Goal: Task Accomplishment & Management: Complete application form

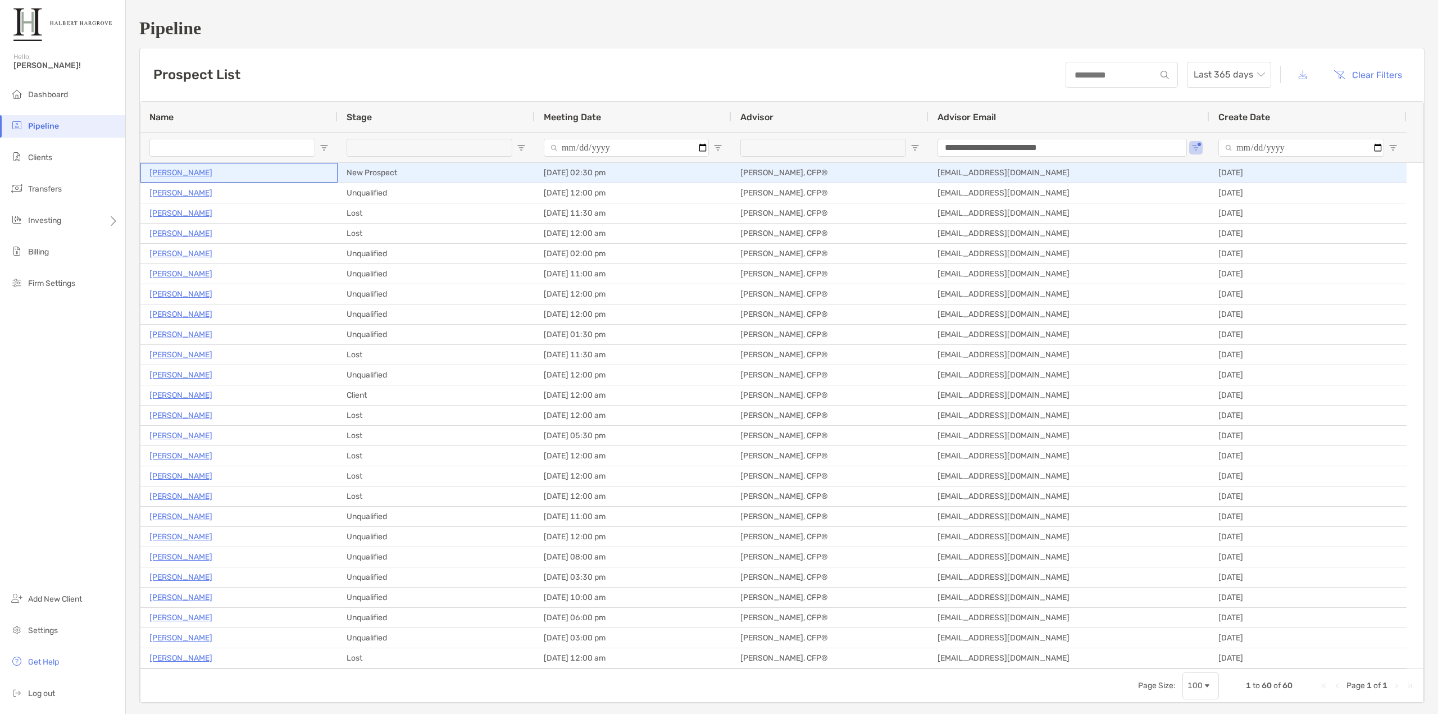
click at [181, 171] on p "[PERSON_NAME]" at bounding box center [180, 173] width 63 height 14
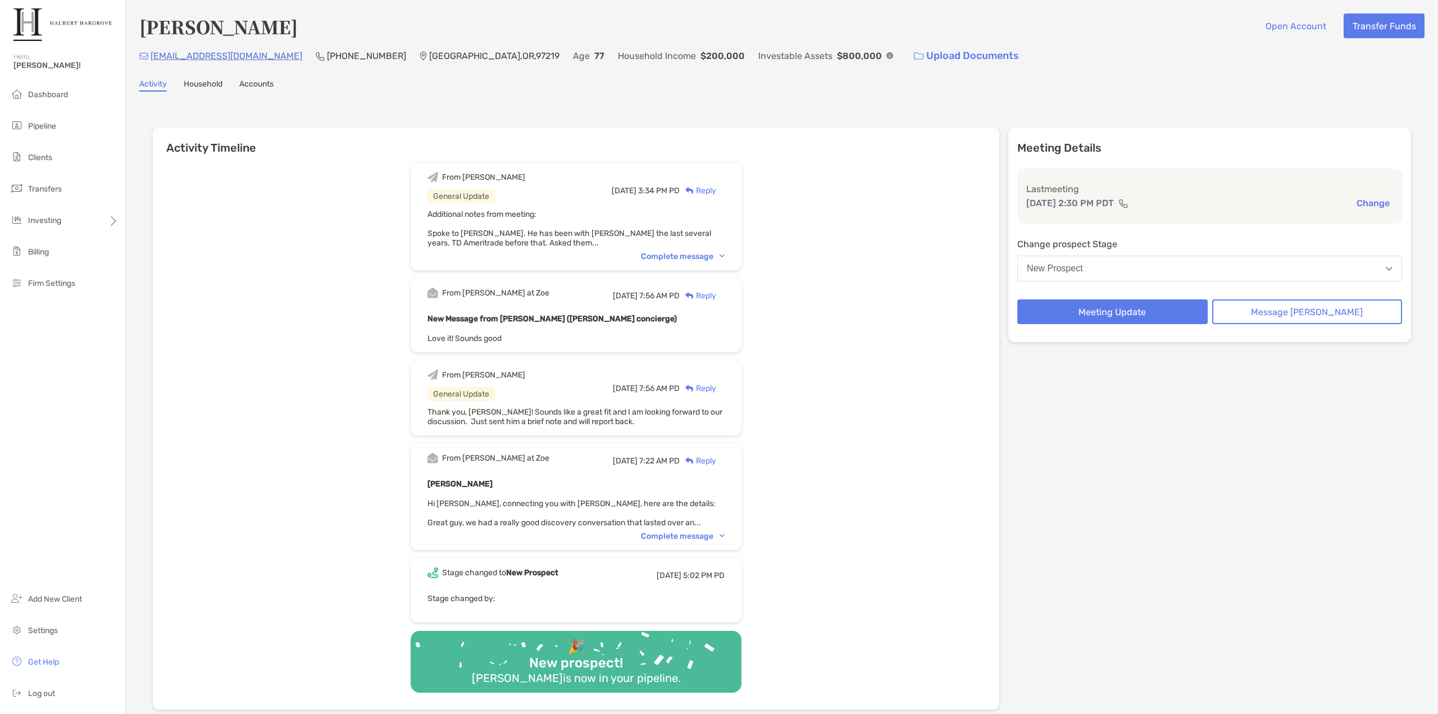
click at [699, 258] on div "Complete message" at bounding box center [683, 257] width 84 height 10
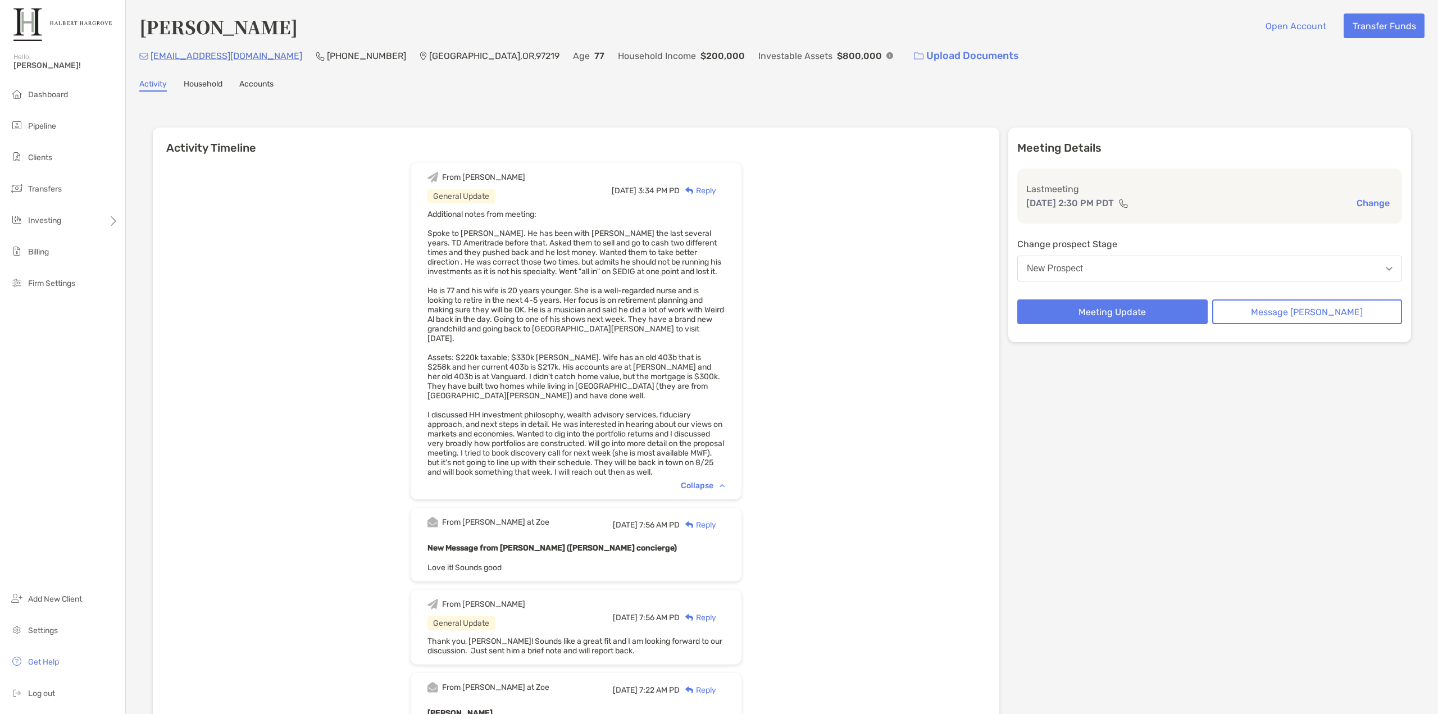
click at [707, 490] on div "Collapse" at bounding box center [703, 486] width 44 height 10
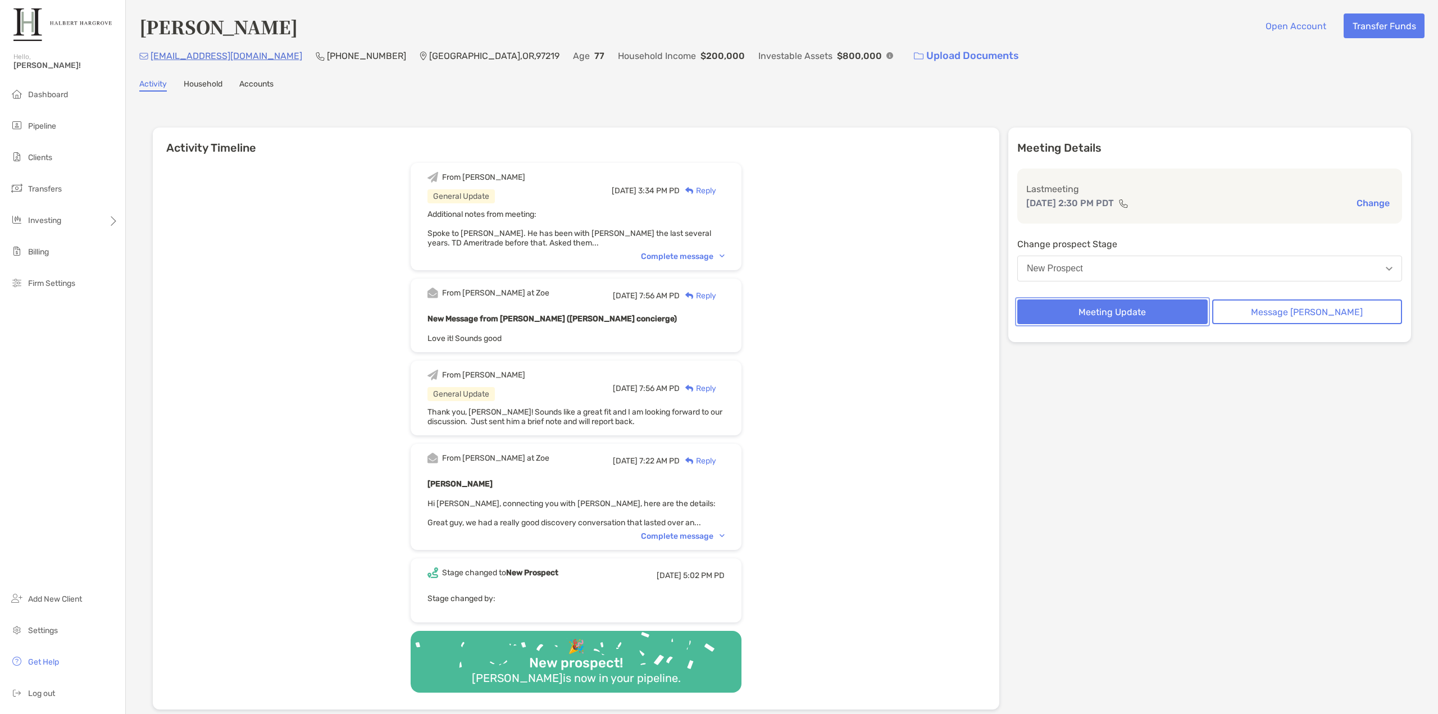
click at [1143, 315] on button "Meeting Update" at bounding box center [1113, 311] width 190 height 25
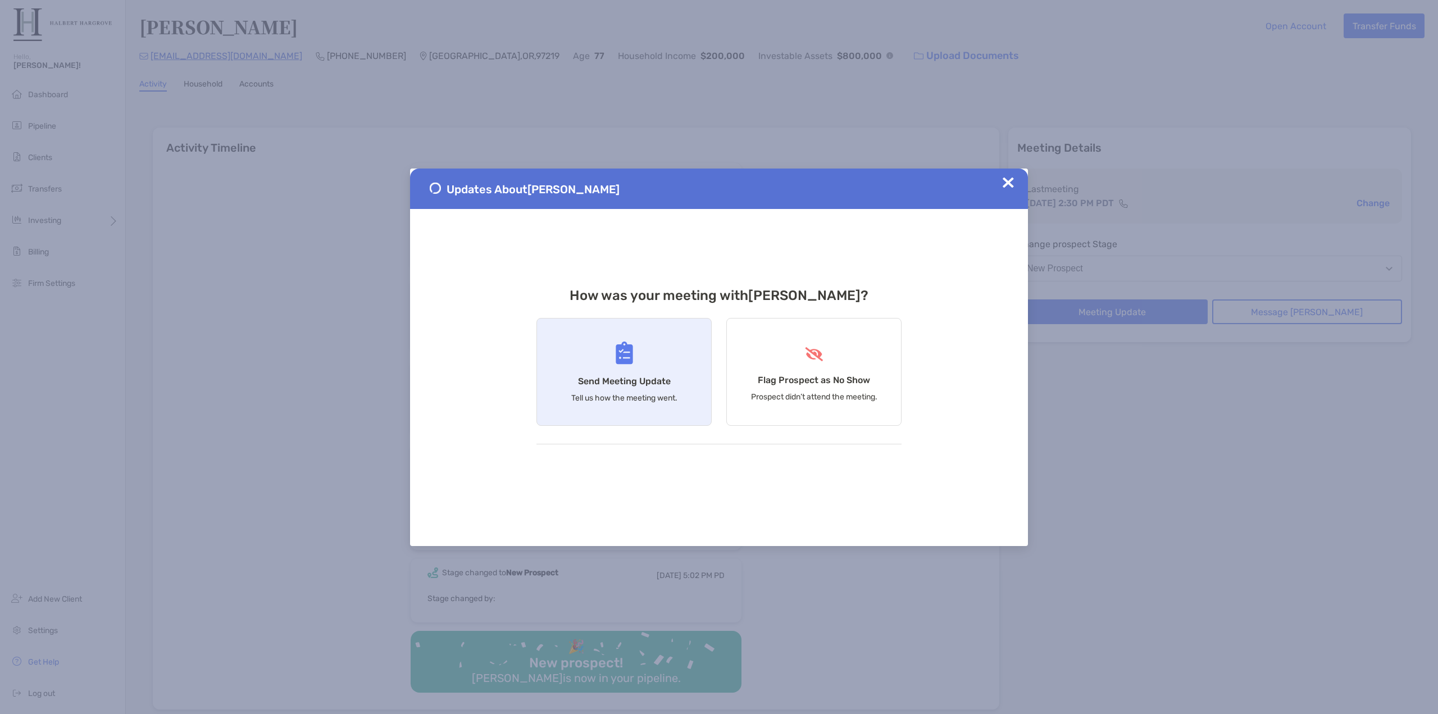
click at [613, 381] on h4 "Send Meeting Update" at bounding box center [624, 381] width 93 height 11
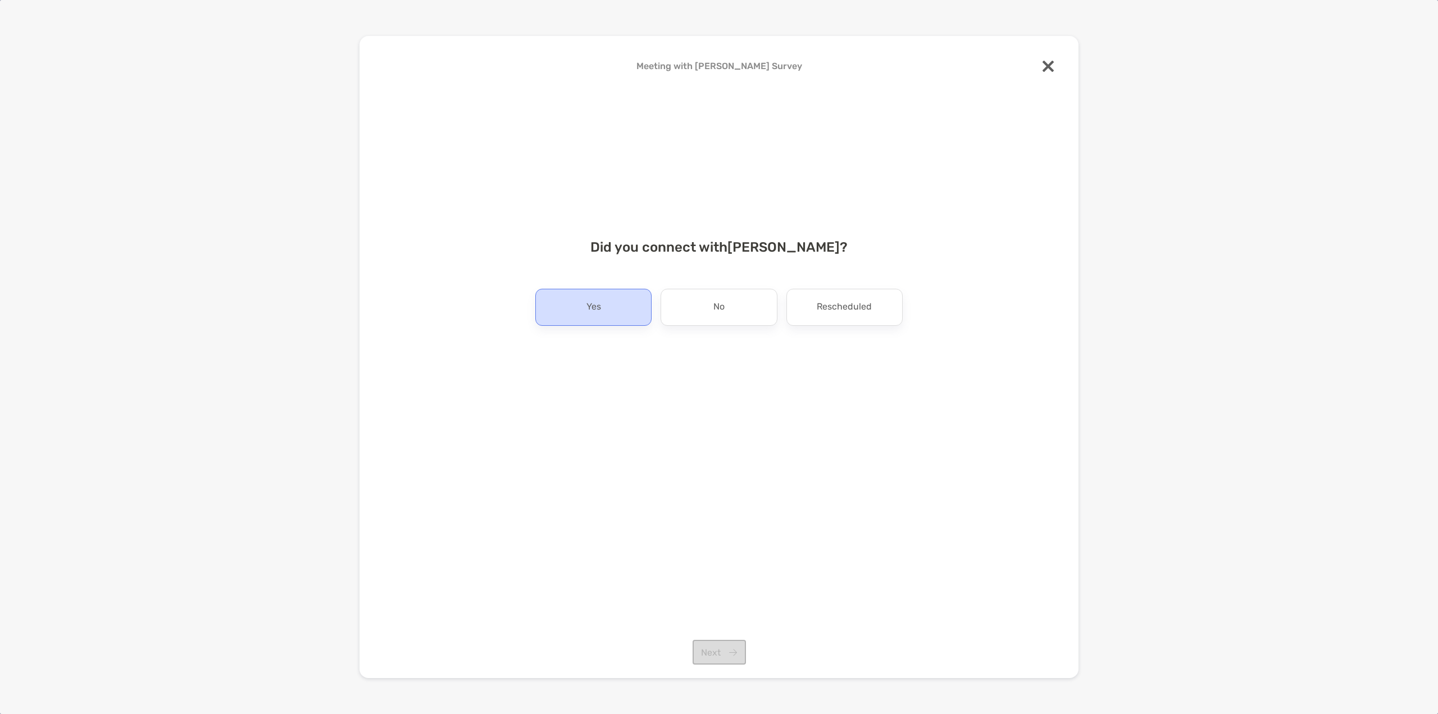
click at [610, 301] on div "Yes" at bounding box center [593, 307] width 116 height 37
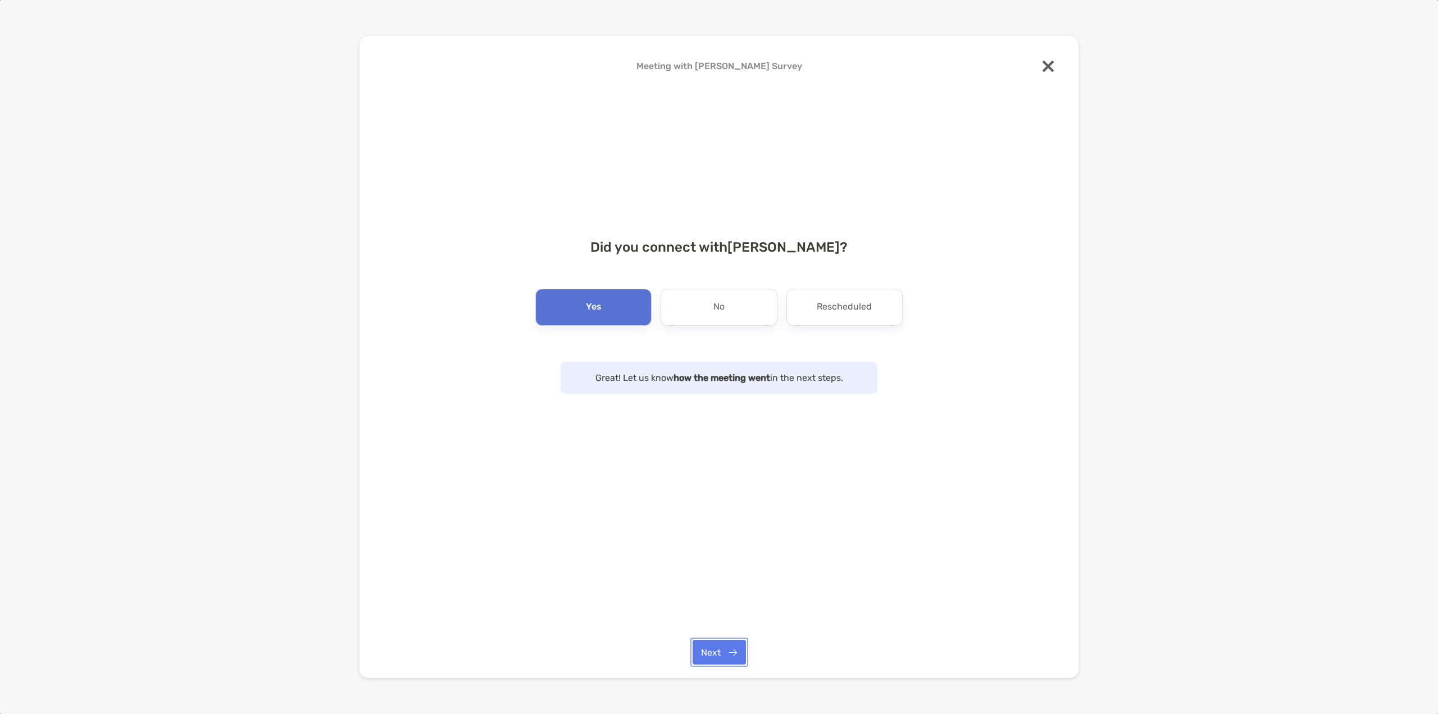
click at [742, 647] on button "Next" at bounding box center [719, 652] width 53 height 25
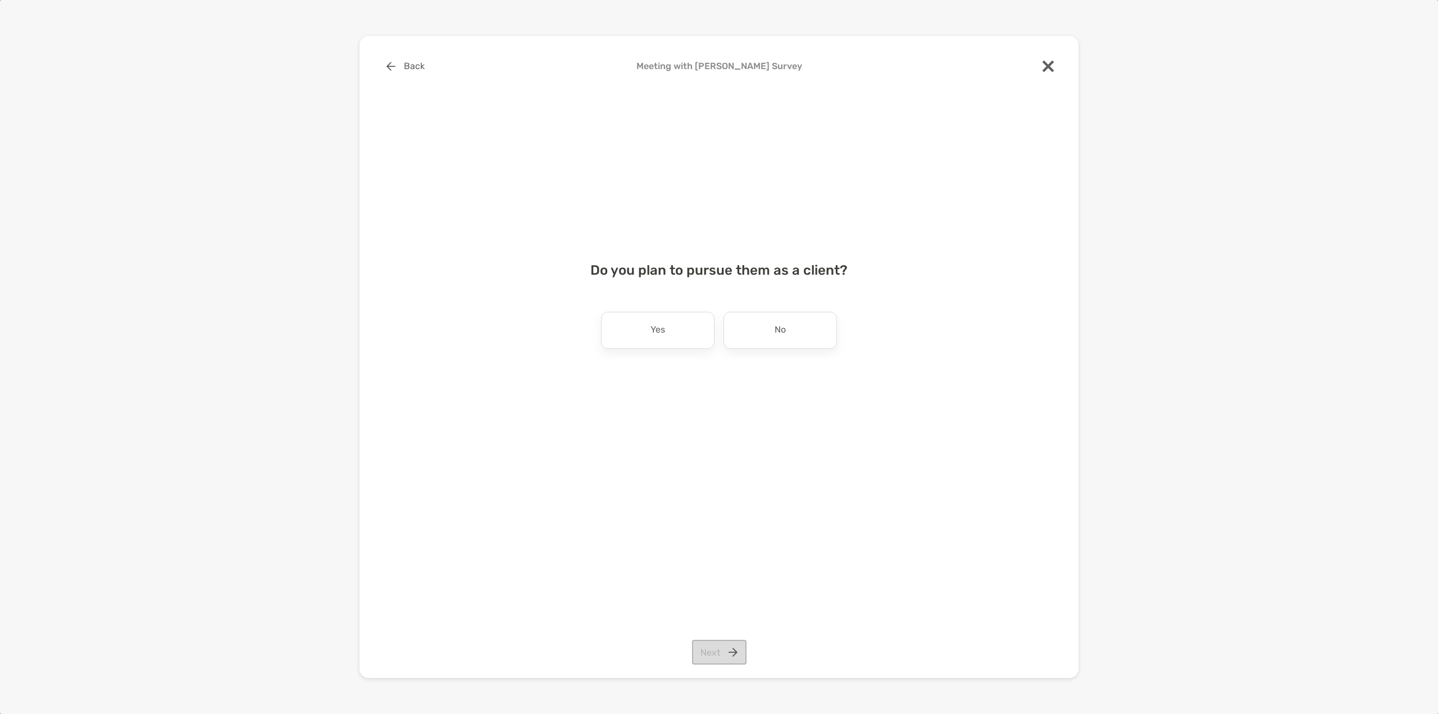
click at [697, 339] on div "Yes" at bounding box center [657, 330] width 113 height 37
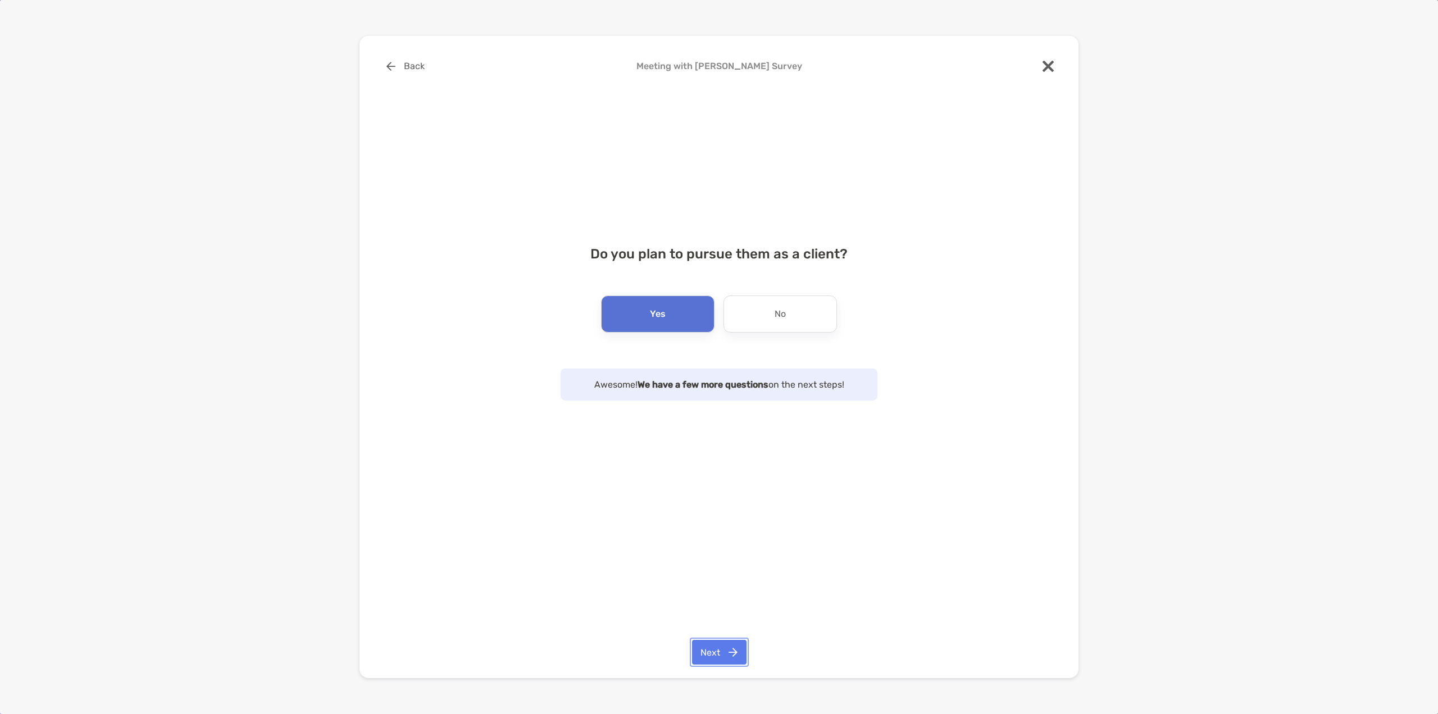
click at [720, 648] on button "Next" at bounding box center [719, 652] width 55 height 25
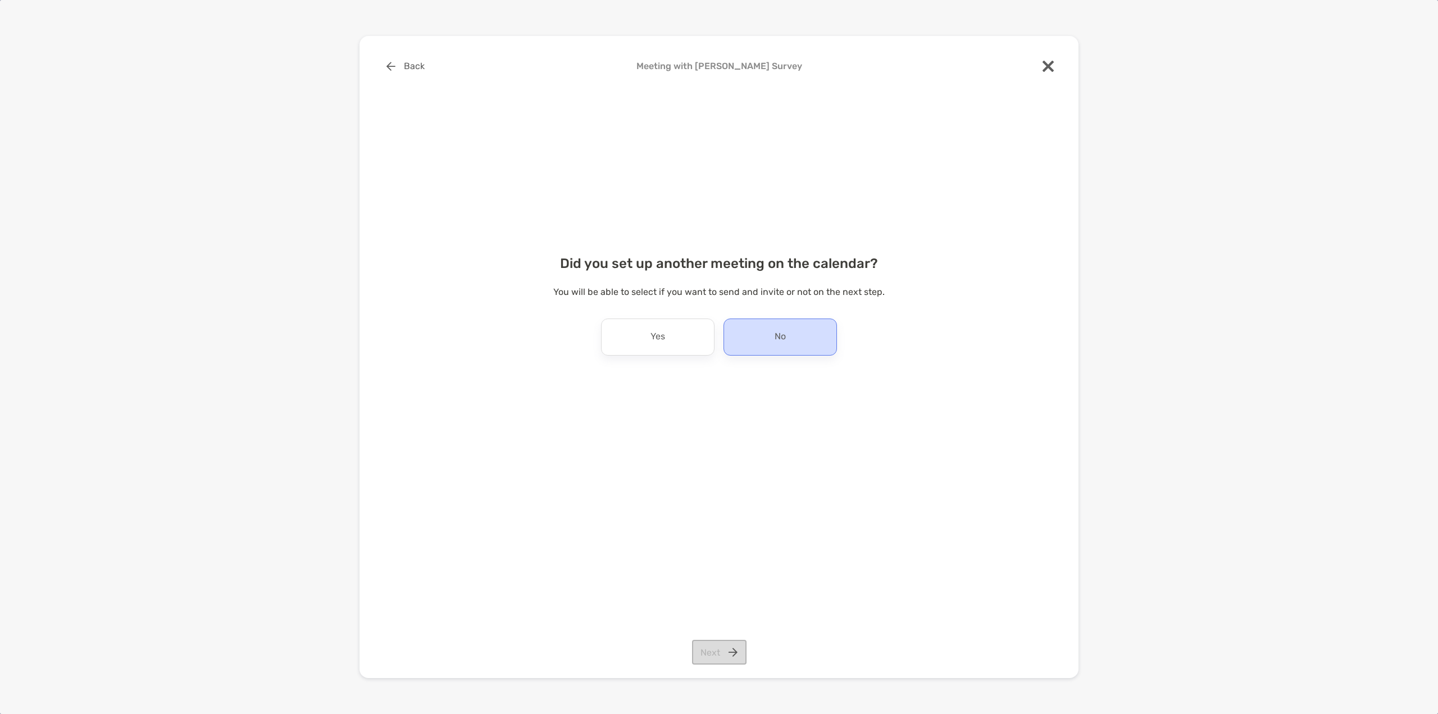
drag, startPoint x: 694, startPoint y: 341, endPoint x: 781, endPoint y: 347, distance: 87.3
click at [781, 347] on div "Yes No" at bounding box center [718, 337] width 367 height 37
click at [781, 347] on div "No" at bounding box center [780, 337] width 113 height 37
click at [724, 654] on button "Next" at bounding box center [719, 652] width 55 height 25
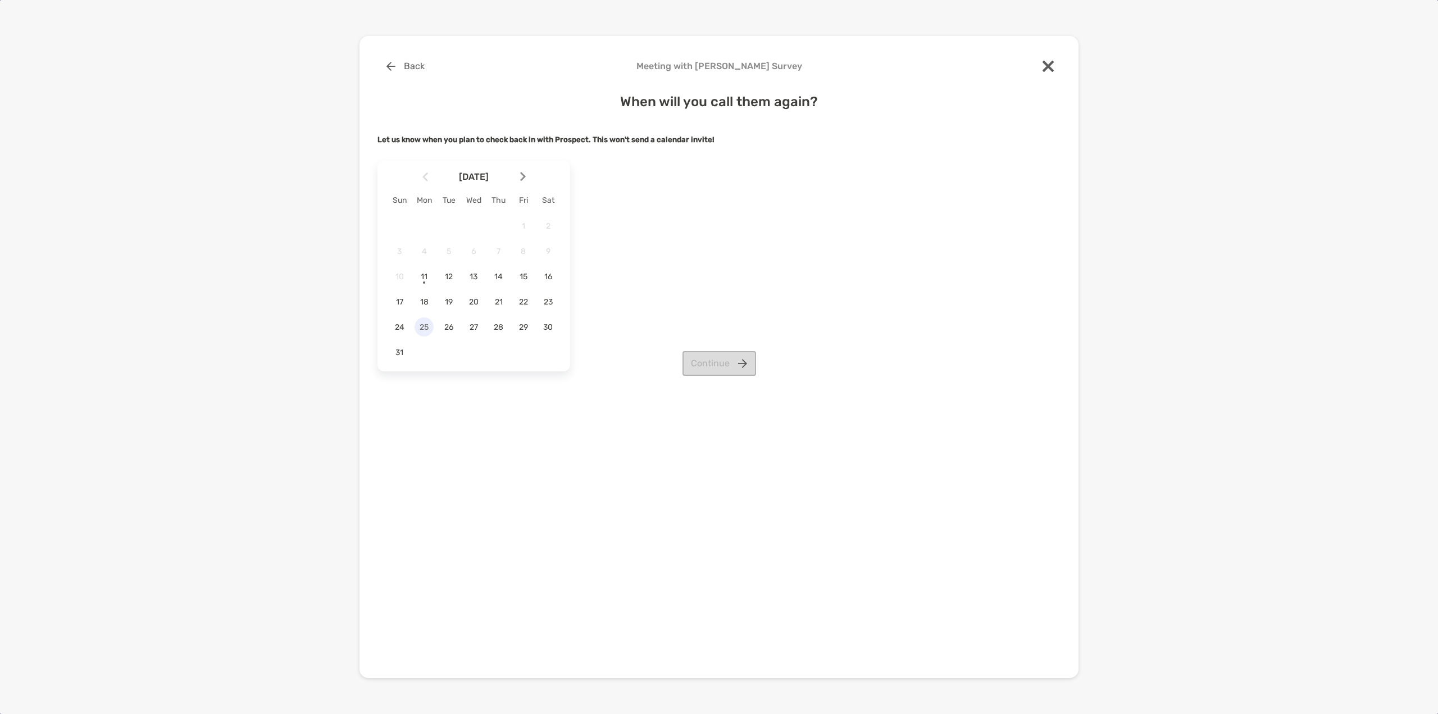
click at [423, 329] on span "25" at bounding box center [424, 328] width 19 height 10
click at [710, 358] on button "Continue" at bounding box center [720, 363] width 74 height 25
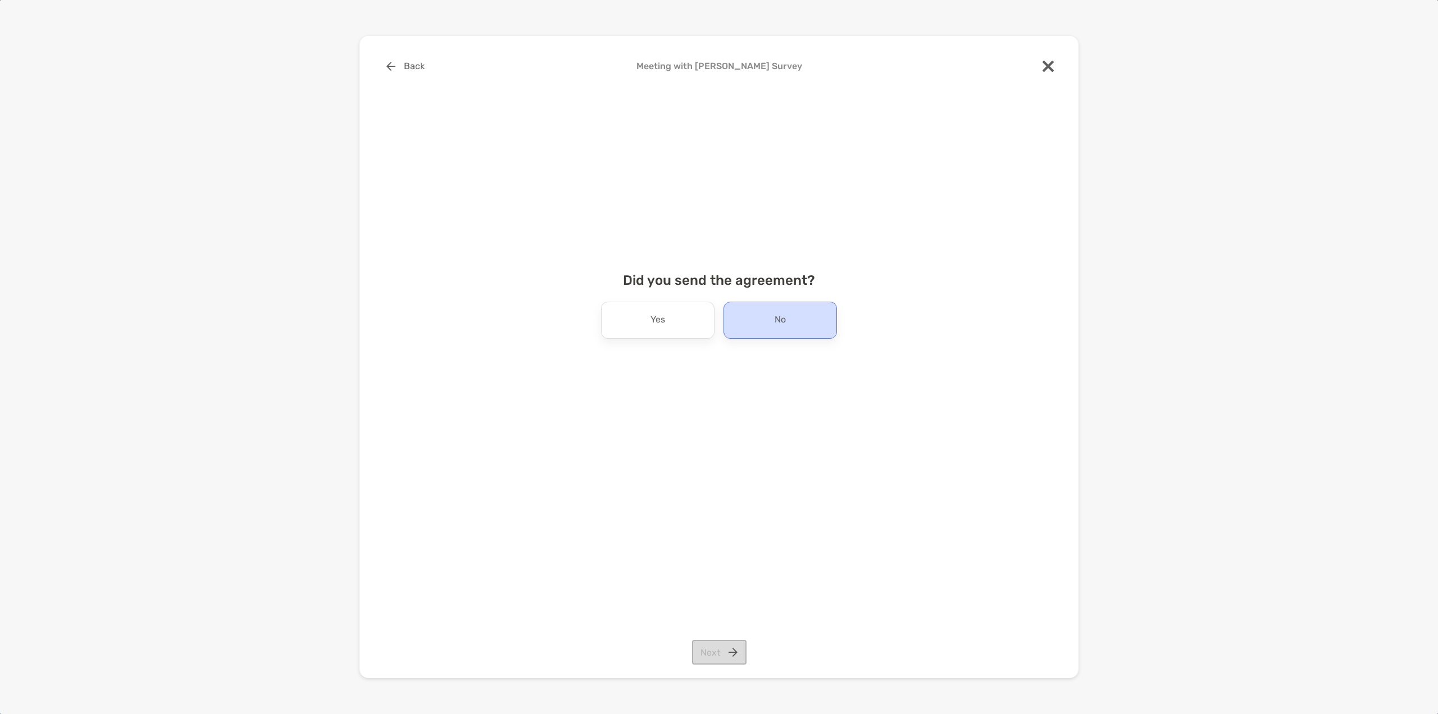
click at [773, 315] on div "No" at bounding box center [780, 320] width 113 height 37
click at [718, 649] on button "Next" at bounding box center [719, 652] width 55 height 25
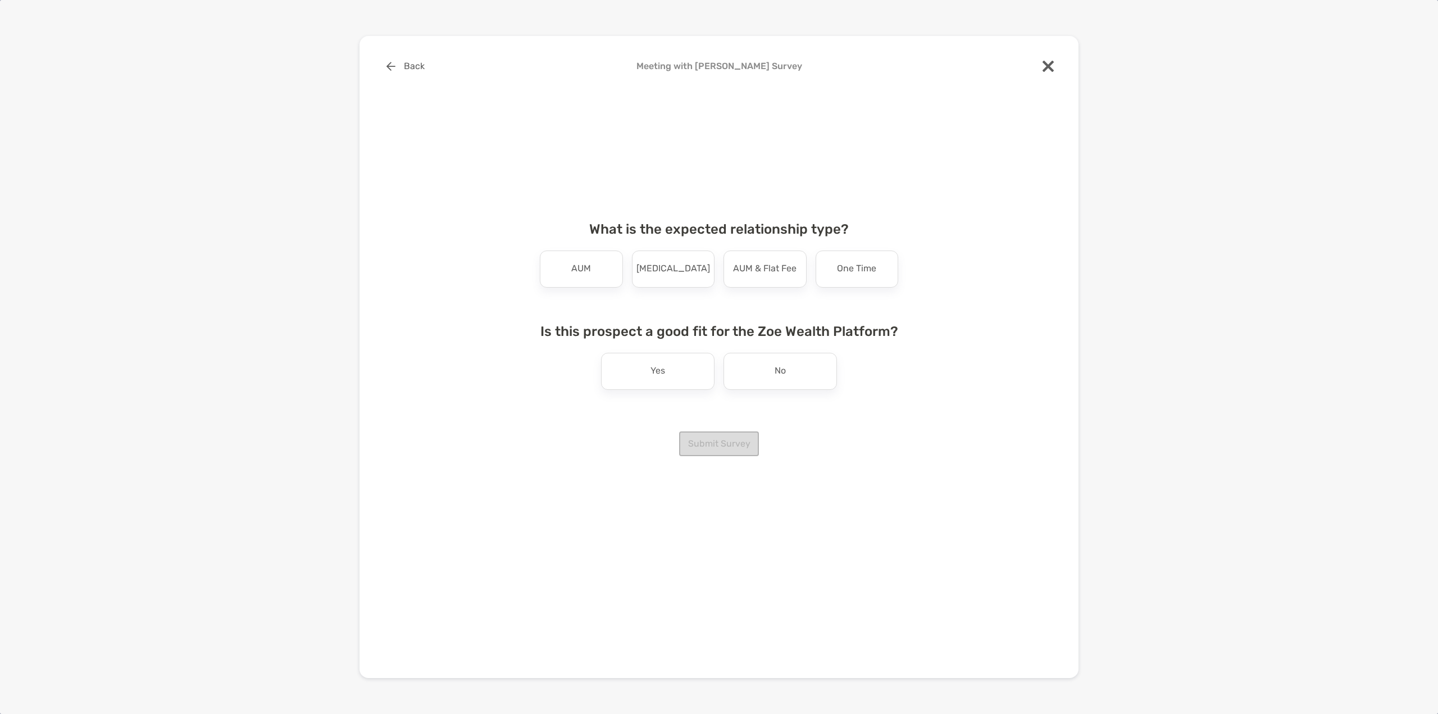
click at [771, 374] on div "No" at bounding box center [780, 371] width 113 height 37
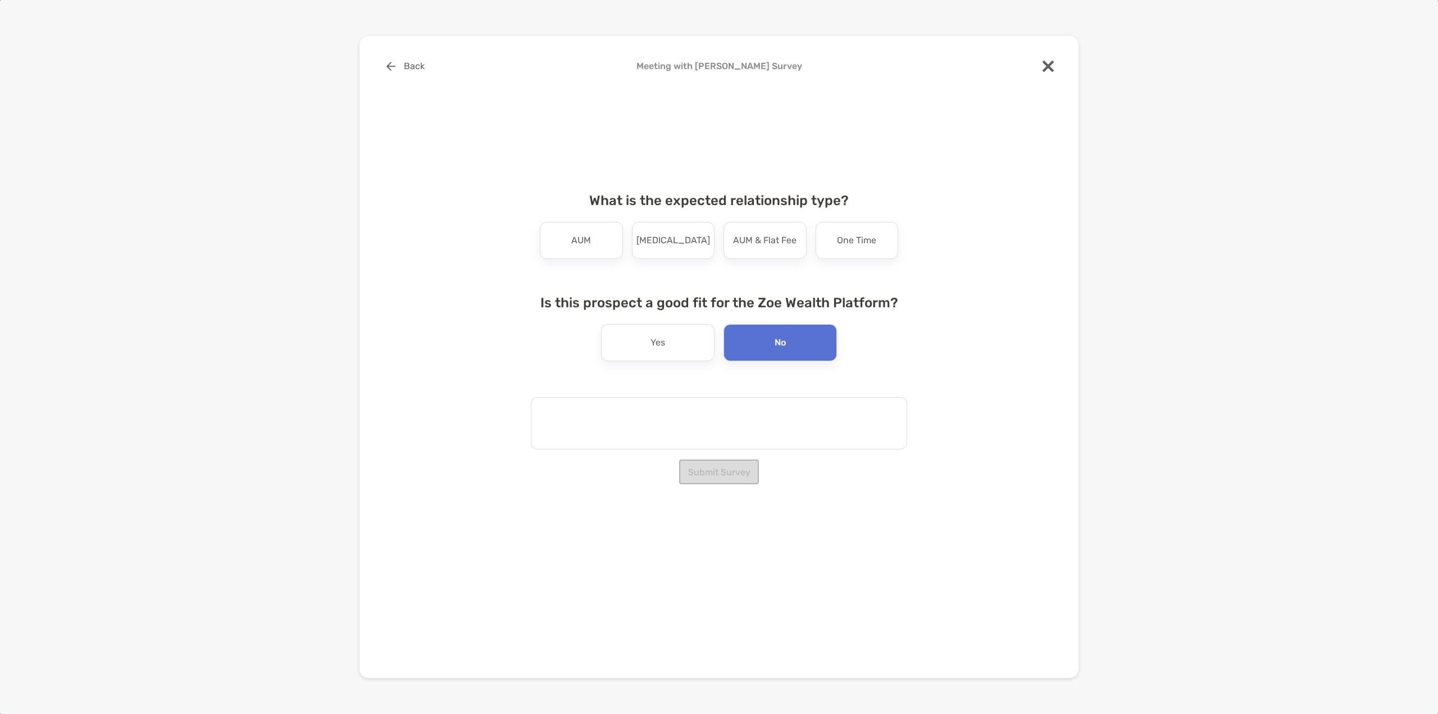
click at [710, 432] on textarea at bounding box center [719, 423] width 376 height 52
type textarea "**********"
click at [583, 247] on p "AUM" at bounding box center [581, 240] width 20 height 18
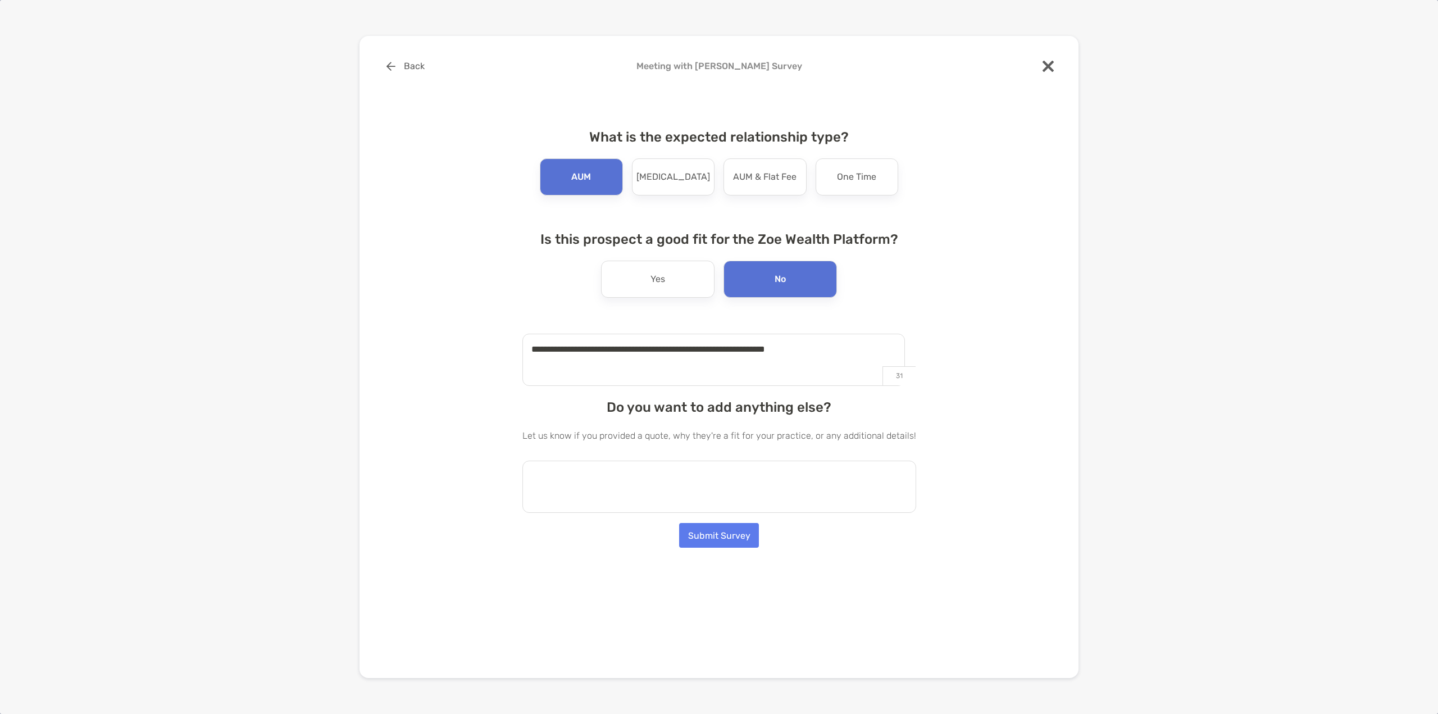
click at [687, 465] on textarea at bounding box center [720, 487] width 394 height 52
type textarea "**********"
click at [705, 531] on button "Submit Survey" at bounding box center [719, 535] width 80 height 25
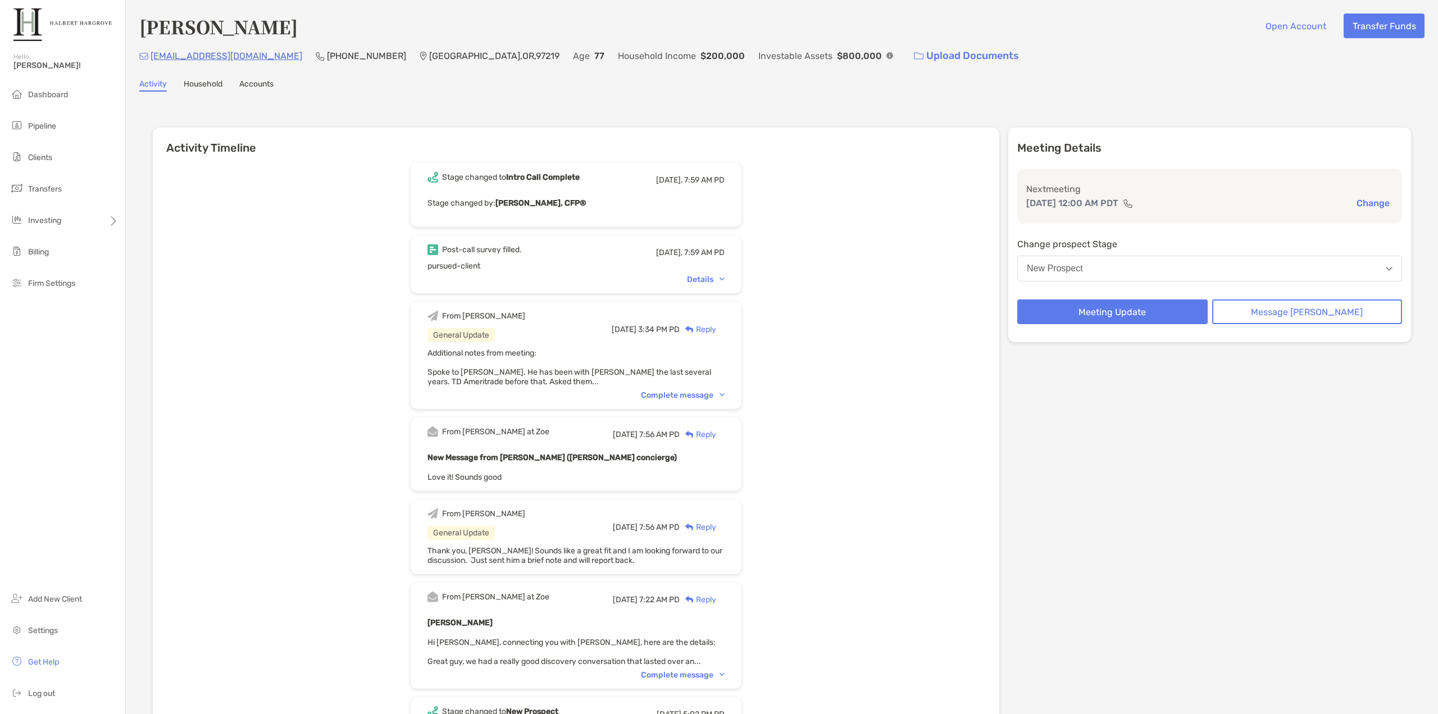
click at [696, 399] on div "Complete message" at bounding box center [683, 395] width 84 height 10
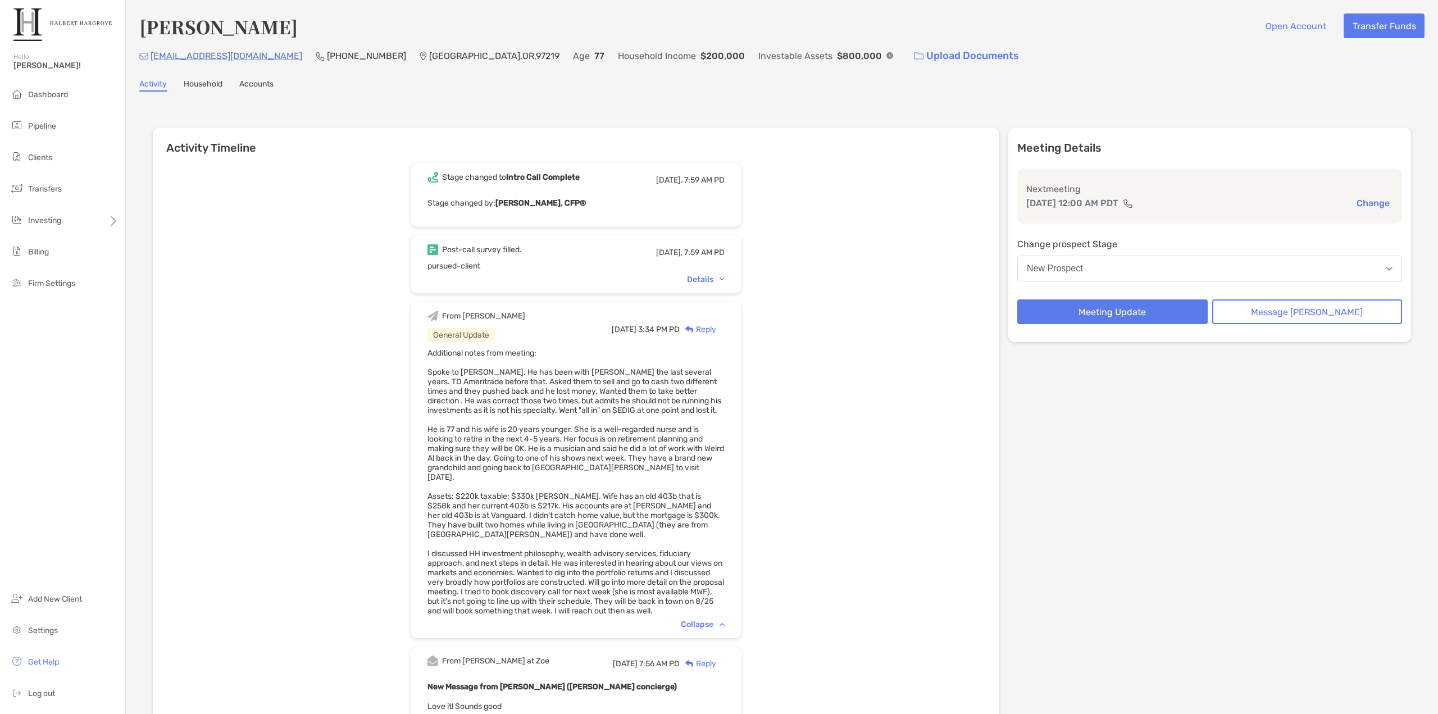
click at [717, 276] on div "Details" at bounding box center [706, 280] width 38 height 10
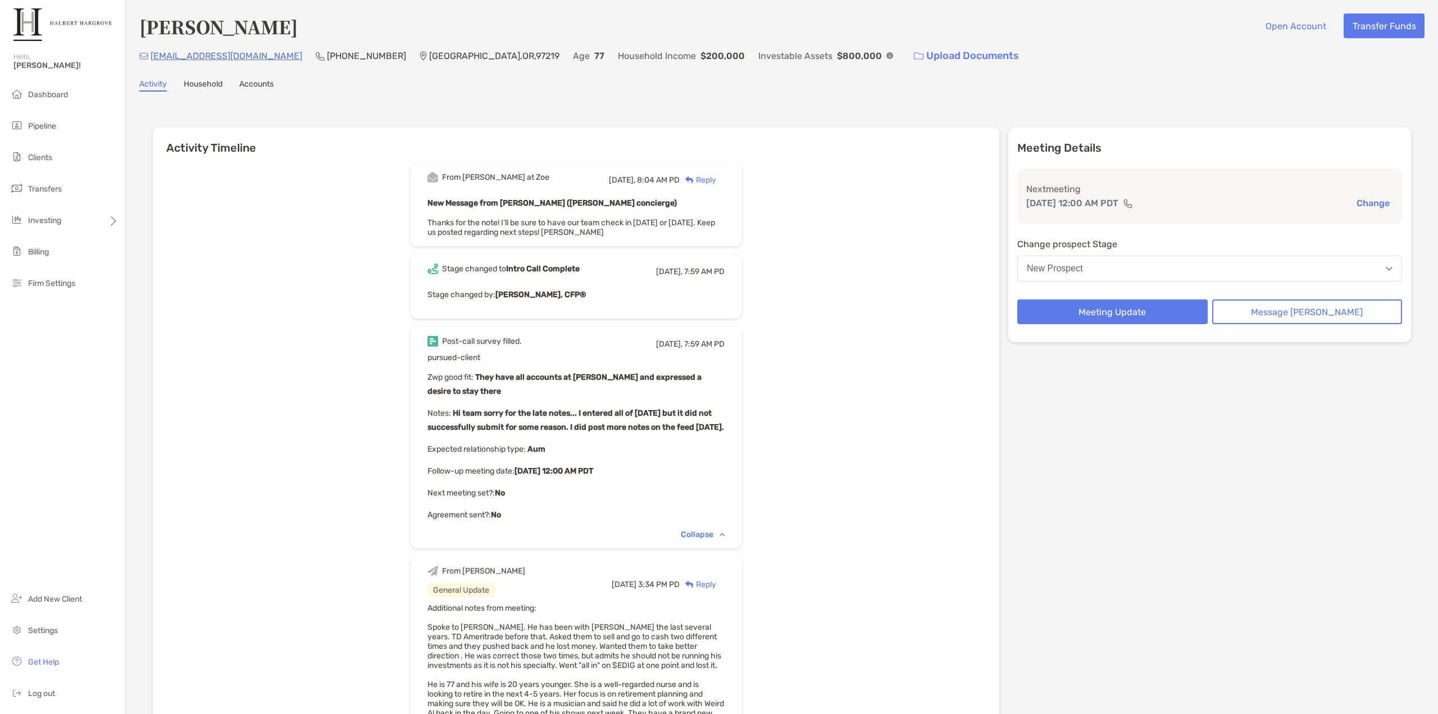
click at [958, 98] on div "Michael Brown Open Account Transfer Funds mtdtiger@gmail.com (805) 705-9388 Por…" at bounding box center [782, 687] width 1313 height 1374
